Goal: Task Accomplishment & Management: Use online tool/utility

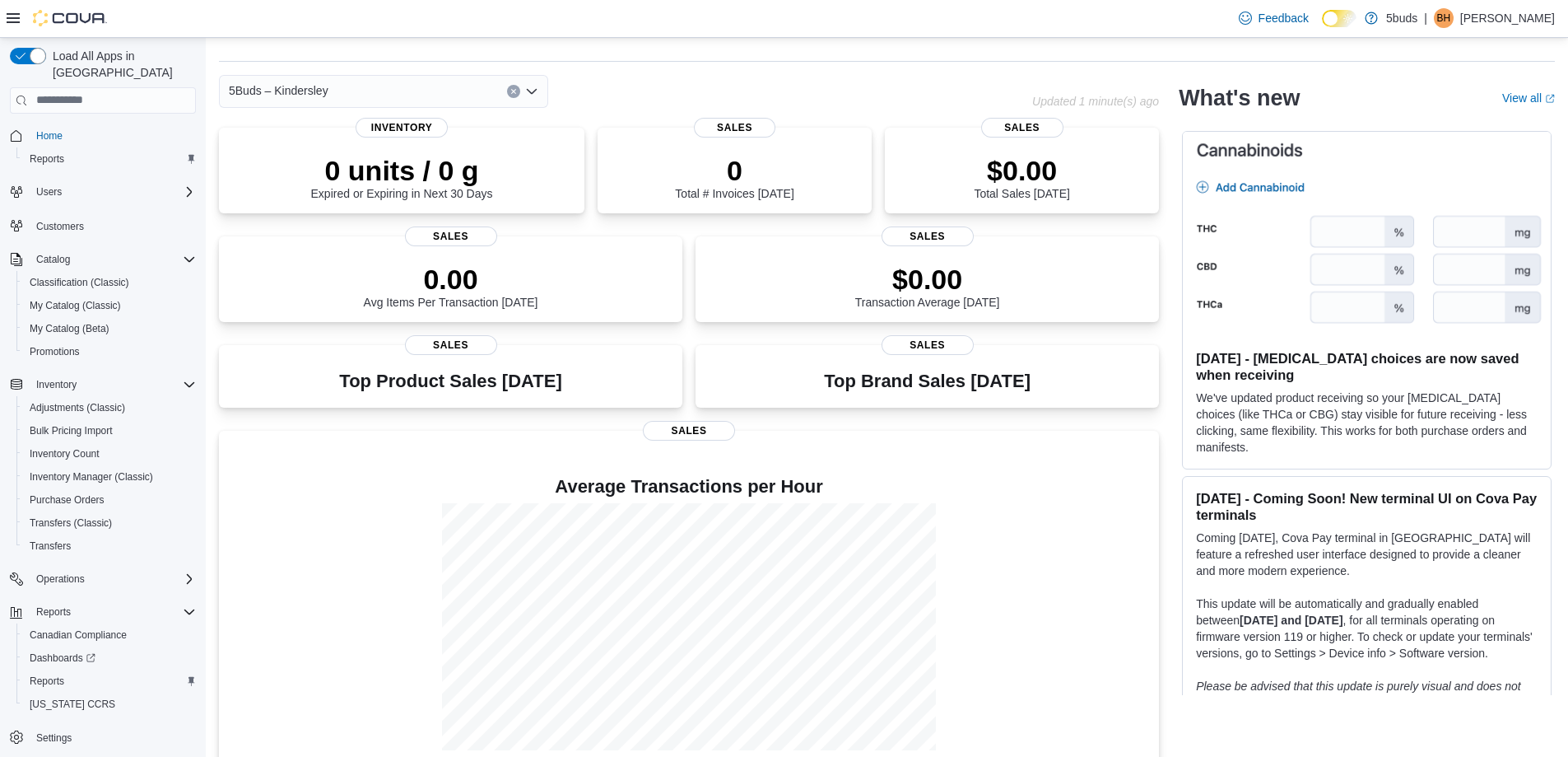
scroll to position [65, 0]
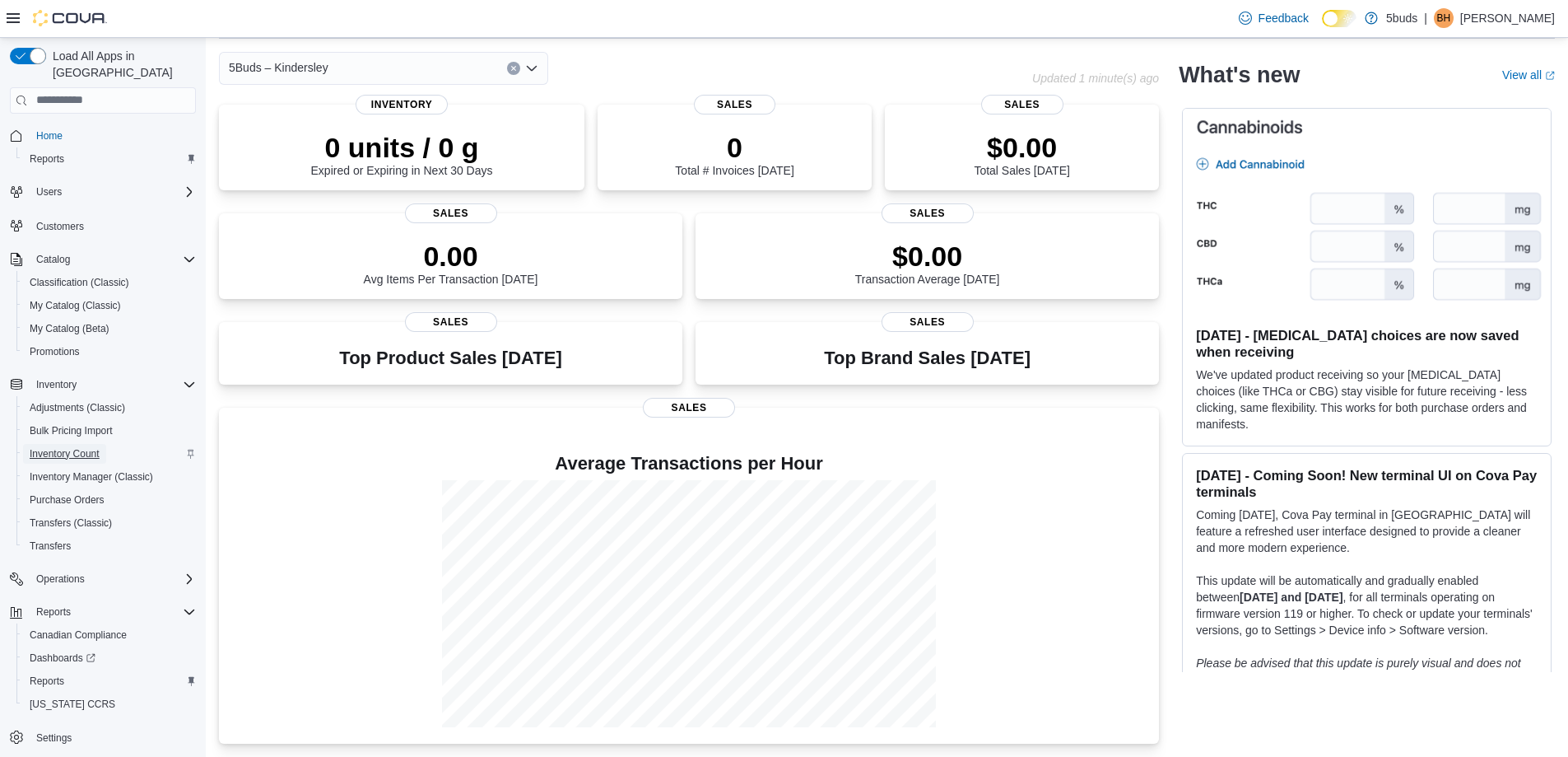
click at [90, 444] on span "Inventory Count" at bounding box center [64, 454] width 70 height 20
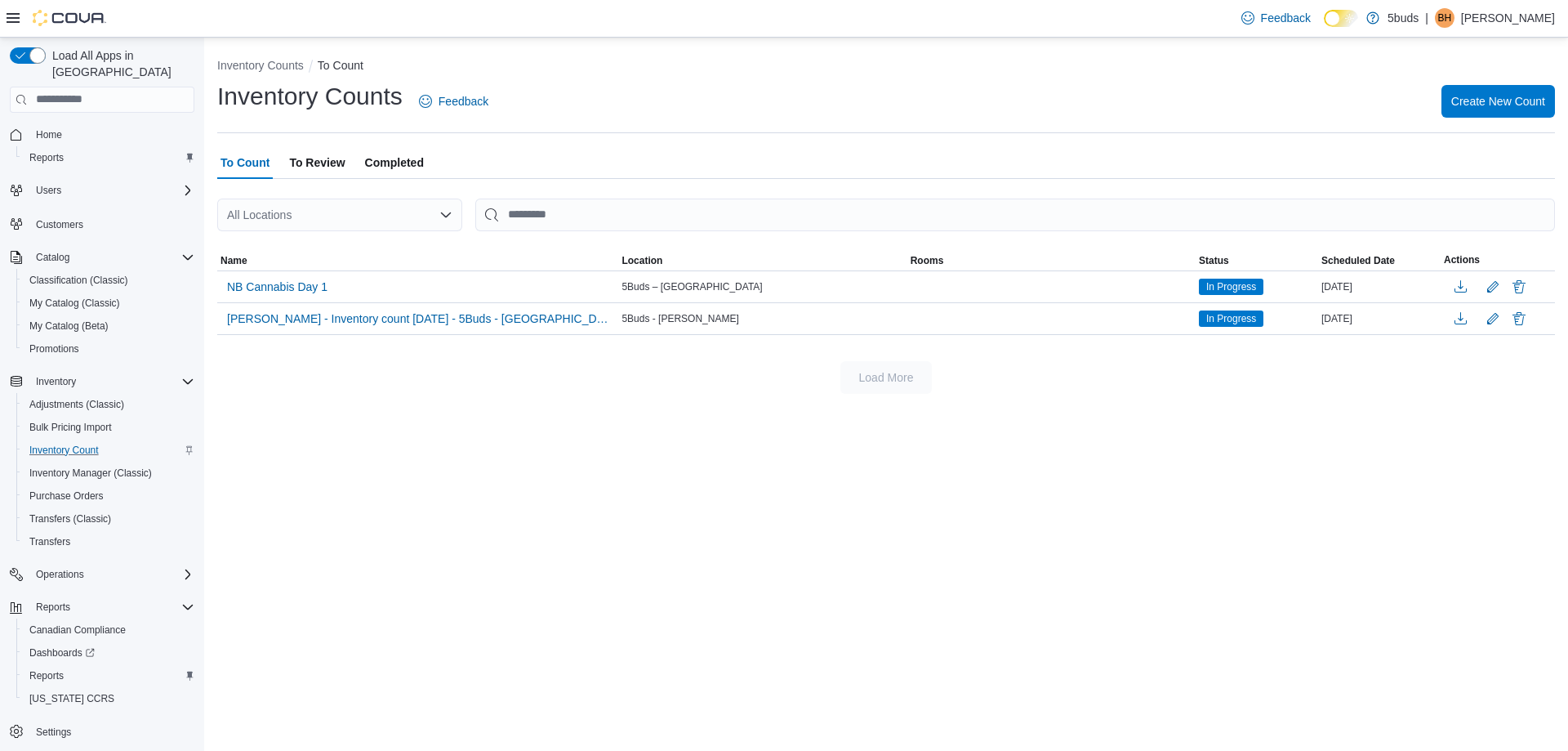
click at [303, 156] on span "To Review" at bounding box center [317, 162] width 55 height 32
